Goal: Obtain resource: Download file/media

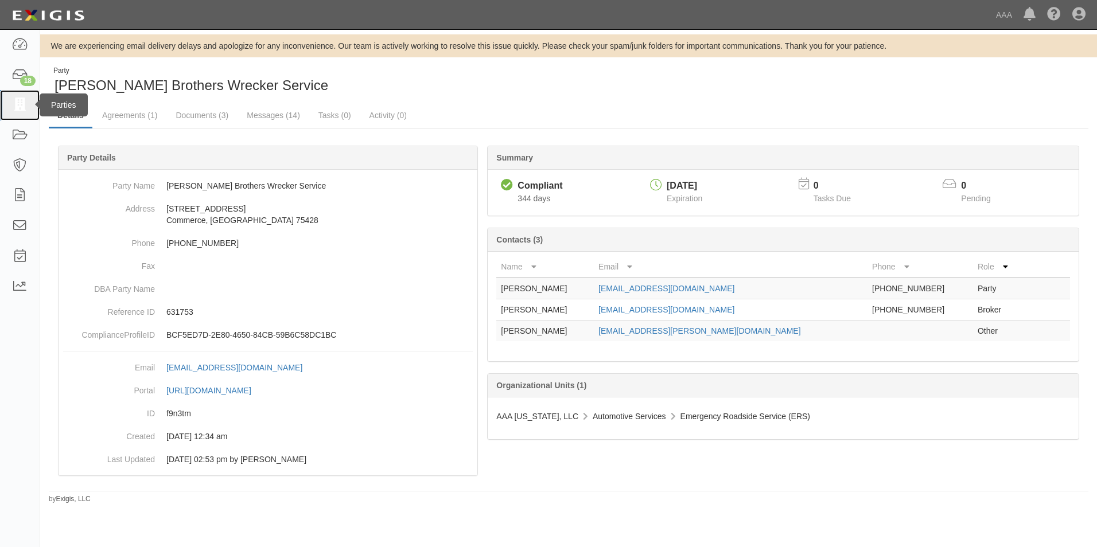
click at [24, 103] on icon at bounding box center [19, 105] width 16 height 13
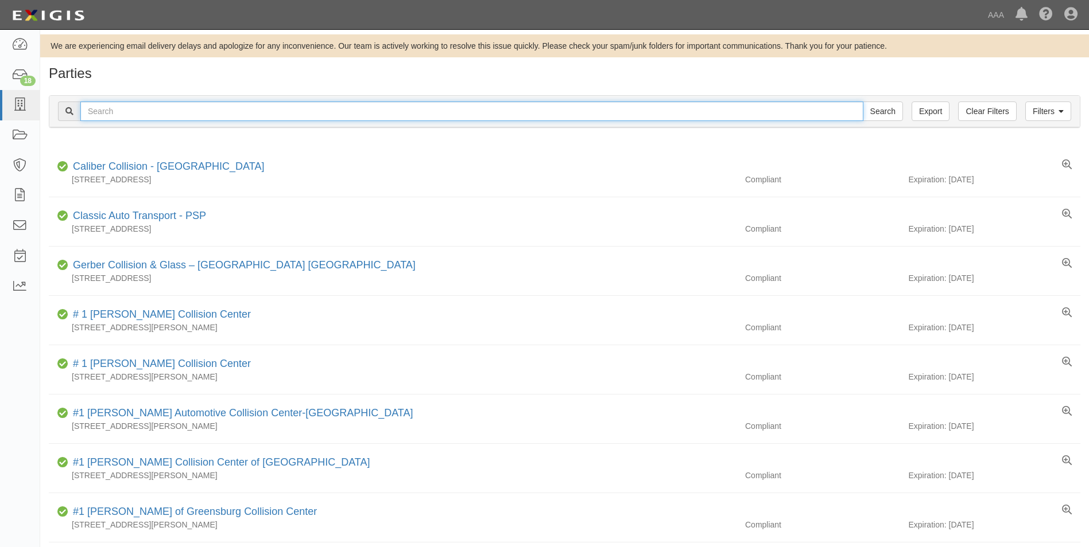
click at [108, 110] on input "text" at bounding box center [471, 112] width 783 height 20
type input "31753"
click at [862, 102] on input "Search" at bounding box center [882, 112] width 40 height 20
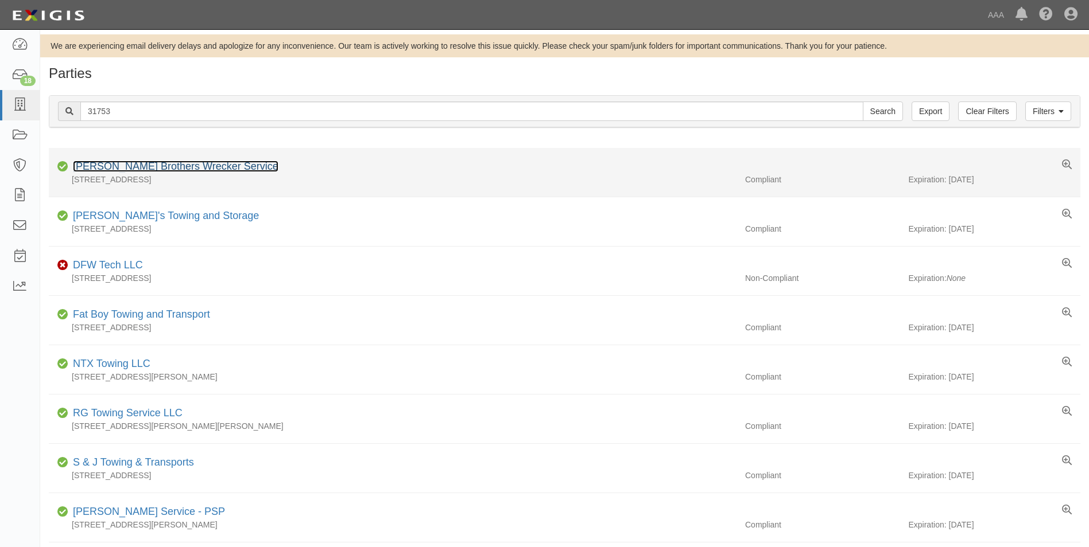
click at [123, 163] on link "[PERSON_NAME] Brothers Wrecker Service" at bounding box center [175, 166] width 205 height 11
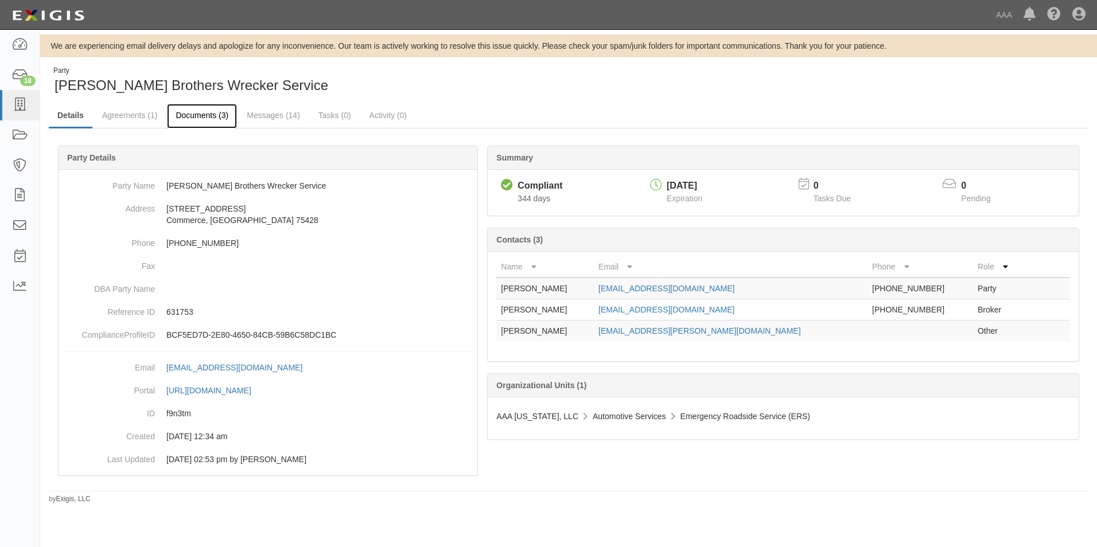
click at [193, 114] on link "Documents (3)" at bounding box center [202, 116] width 70 height 25
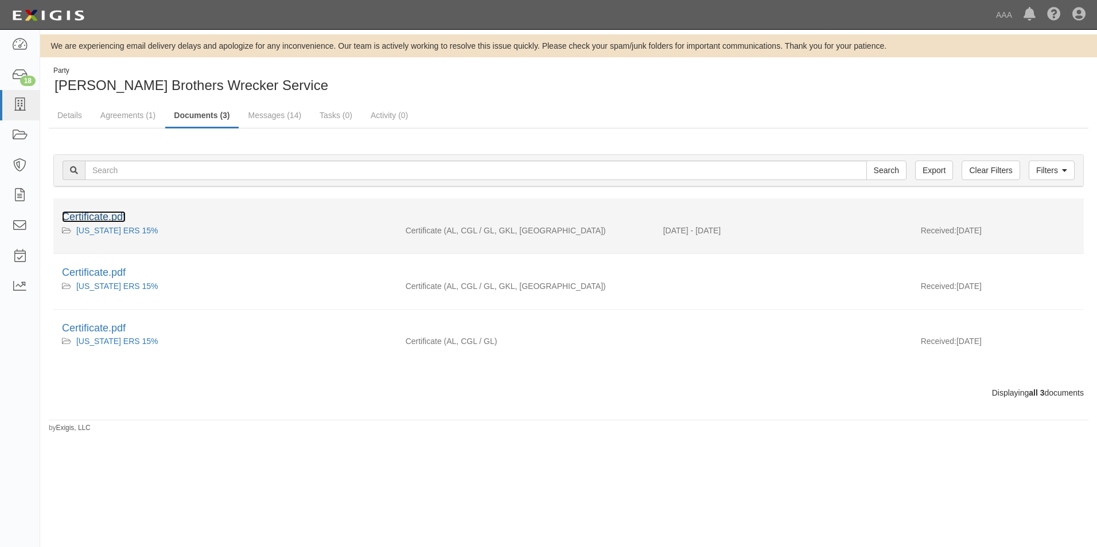
click at [100, 215] on link "Certificate.pdf" at bounding box center [94, 216] width 64 height 11
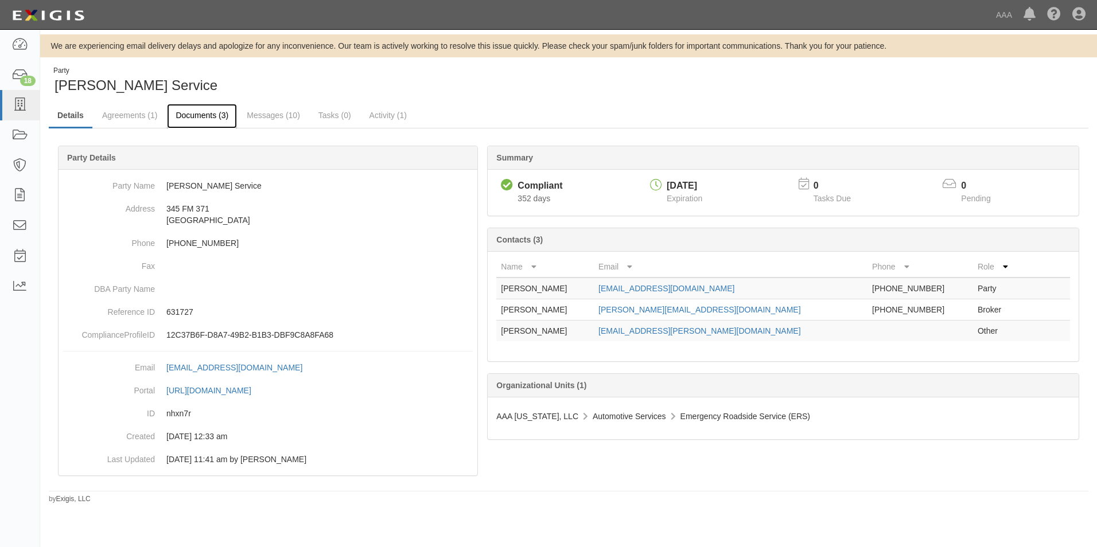
click at [211, 113] on link "Documents (3)" at bounding box center [202, 116] width 70 height 25
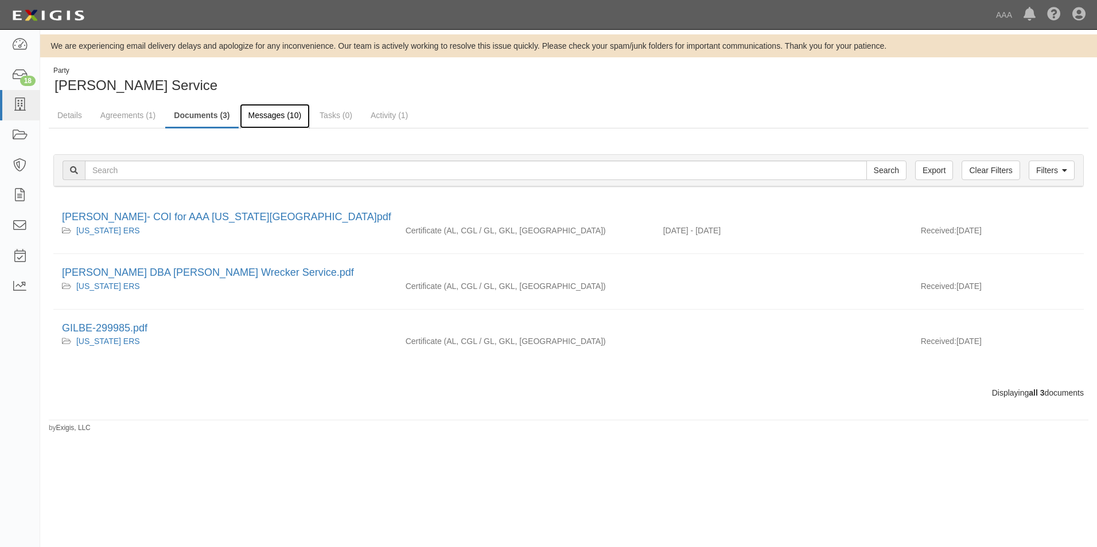
click at [269, 116] on link "Messages (10)" at bounding box center [275, 116] width 71 height 25
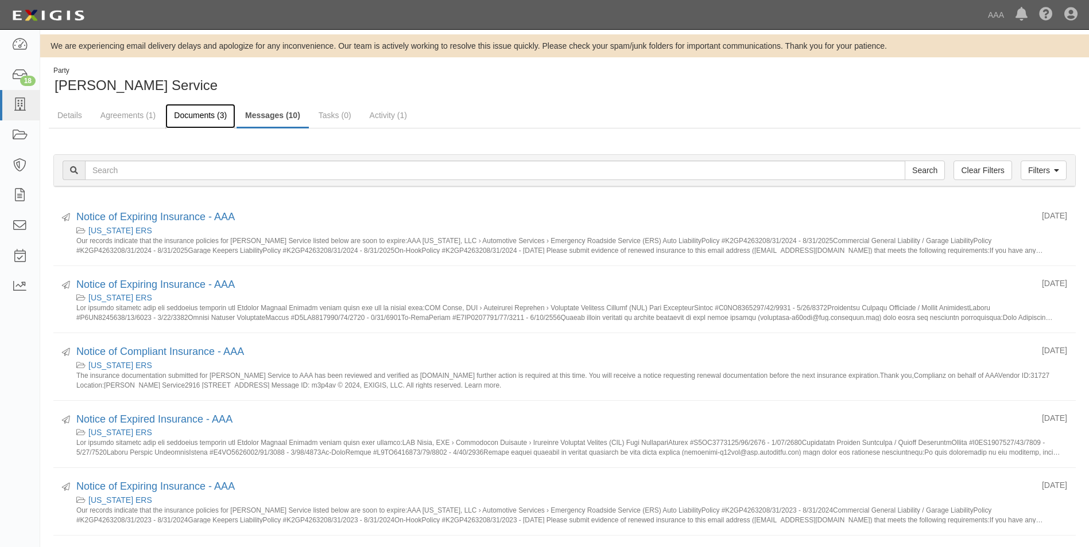
click at [206, 116] on link "Documents (3)" at bounding box center [200, 116] width 70 height 25
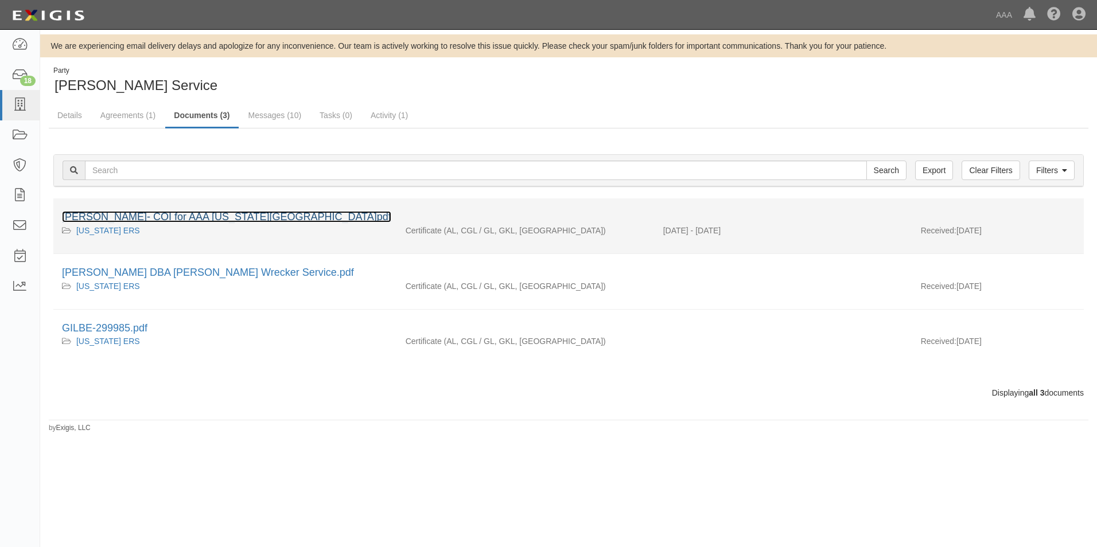
click at [157, 217] on link "[PERSON_NAME]- COI for AAA [US_STATE][GEOGRAPHIC_DATA]pdf" at bounding box center [226, 216] width 329 height 11
